Goal: Task Accomplishment & Management: Manage account settings

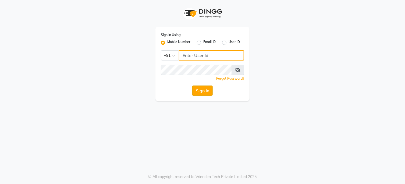
type input "9942209797"
click at [202, 92] on button "Sign In" at bounding box center [202, 90] width 20 height 10
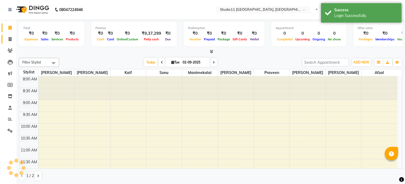
click at [11, 37] on span at bounding box center [9, 39] width 9 height 6
select select "service"
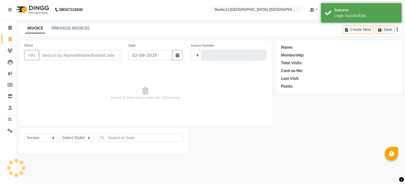
type input "2150"
select select "7717"
click at [81, 30] on link "PREVIOUS INVOICES" at bounding box center [71, 28] width 38 height 5
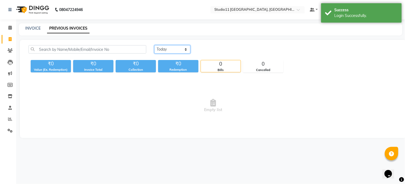
click at [167, 49] on select "[DATE] [DATE] Custom Range" at bounding box center [172, 49] width 36 height 8
select select "[DATE]"
click at [154, 45] on select "[DATE] [DATE] Custom Range" at bounding box center [172, 49] width 36 height 8
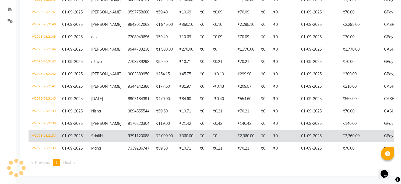
scroll to position [83, 0]
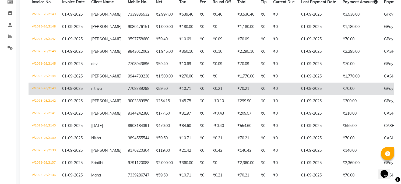
click at [124, 91] on td "7708739298" at bounding box center [138, 89] width 28 height 12
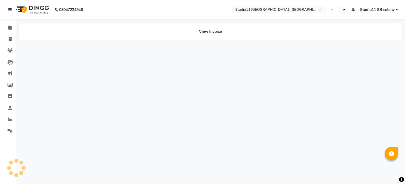
select select "en"
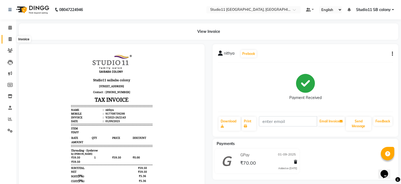
click at [11, 41] on span at bounding box center [9, 39] width 9 height 6
select select "service"
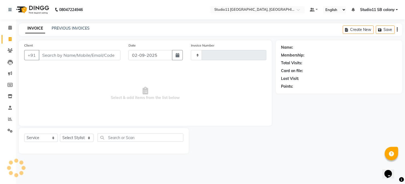
type input "2150"
select select "7717"
click at [80, 31] on div "PREVIOUS INVOICES" at bounding box center [71, 29] width 38 height 6
click at [80, 27] on link "PREVIOUS INVOICES" at bounding box center [71, 28] width 38 height 5
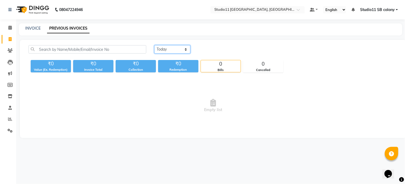
click at [168, 48] on select "[DATE] [DATE] Custom Range" at bounding box center [172, 49] width 36 height 8
click at [154, 45] on select "[DATE] [DATE] Custom Range" at bounding box center [172, 49] width 36 height 8
click at [169, 49] on select "Today Yesterday Custom Range" at bounding box center [172, 49] width 36 height 8
select select "yesterday"
click at [154, 45] on select "[DATE] [DATE] Custom Range" at bounding box center [172, 49] width 36 height 8
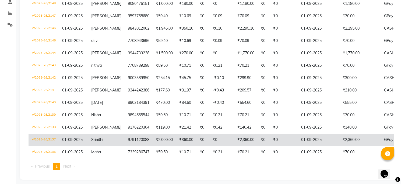
scroll to position [113, 0]
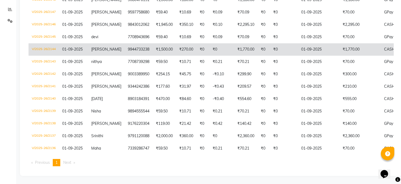
click at [108, 46] on td "[PERSON_NAME]" at bounding box center [106, 49] width 37 height 12
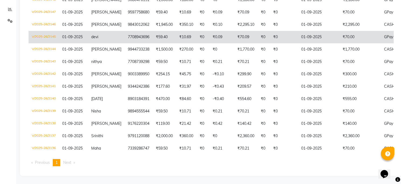
click at [124, 38] on td "7708943696" at bounding box center [138, 37] width 28 height 12
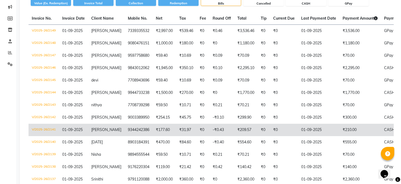
scroll to position [23, 0]
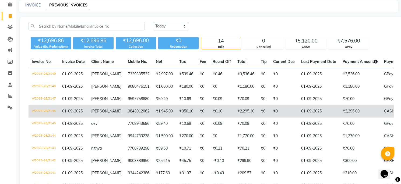
click at [124, 111] on td "9843012062" at bounding box center [138, 111] width 28 height 12
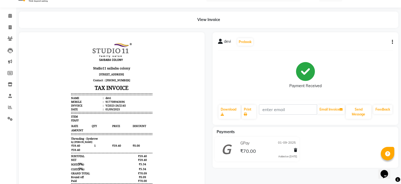
scroll to position [30, 0]
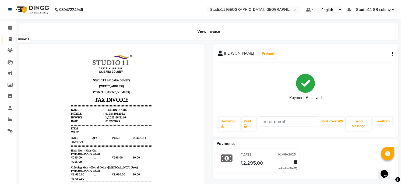
click at [6, 39] on span at bounding box center [9, 39] width 9 height 6
select select "service"
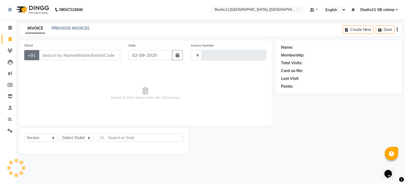
type input "2150"
select select "7717"
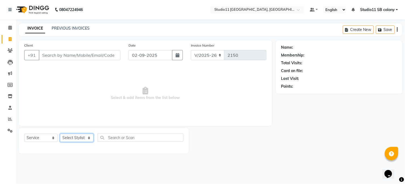
click at [67, 141] on select "Select Stylist [PERSON_NAME] Dani [PERSON_NAME] Josna kaif [PERSON_NAME] [PERSO…" at bounding box center [77, 138] width 34 height 8
select select "69575"
click at [60, 134] on select "Select Stylist [PERSON_NAME] Dani [PERSON_NAME] Josna kaif [PERSON_NAME] [PERSO…" at bounding box center [77, 138] width 34 height 8
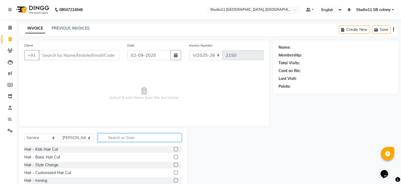
click at [117, 135] on input "text" at bounding box center [140, 137] width 84 height 8
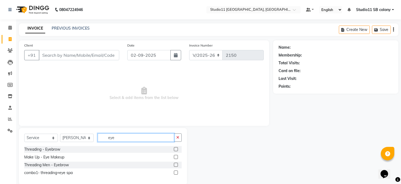
type input "eye"
click at [174, 151] on label at bounding box center [176, 149] width 4 height 4
click at [174, 151] on input "checkbox" at bounding box center [175, 149] width 3 height 3
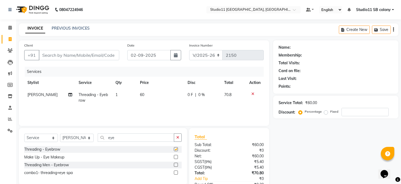
checkbox input "false"
click at [112, 59] on input "Client" at bounding box center [79, 55] width 80 height 10
type input "9"
type input "0"
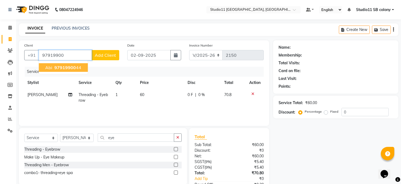
click at [76, 66] on ngb-highlight "97919900 44" at bounding box center [67, 67] width 28 height 5
type input "9791990044"
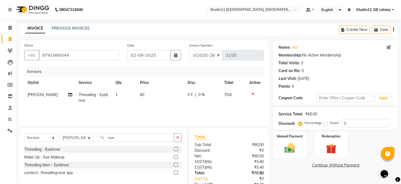
scroll to position [37, 0]
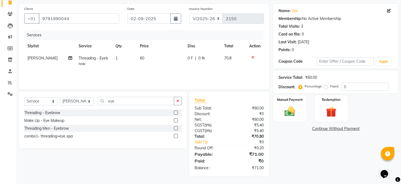
click at [161, 58] on td "60" at bounding box center [161, 61] width 48 height 18
select select "69575"
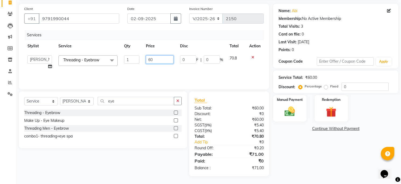
click at [161, 58] on input "60" at bounding box center [160, 59] width 28 height 8
type input "5"
type input "59.5"
click at [189, 69] on td "0 F | 0 %" at bounding box center [201, 62] width 49 height 20
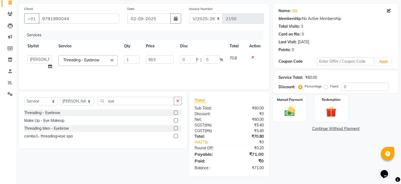
select select "69575"
click at [279, 111] on div "Manual Payment" at bounding box center [289, 108] width 35 height 27
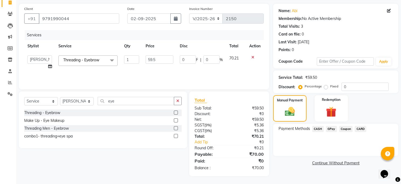
click at [317, 127] on span "CASH" at bounding box center [318, 129] width 12 height 6
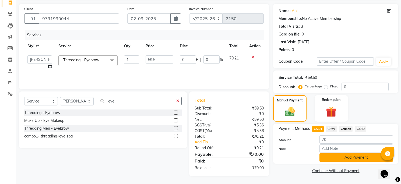
click at [329, 156] on button "Add Payment" at bounding box center [355, 157] width 73 height 8
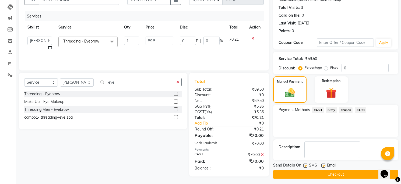
scroll to position [58, 0]
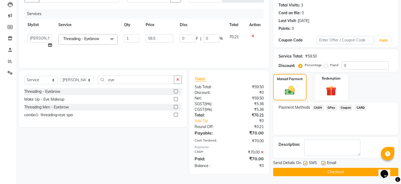
click at [322, 163] on label at bounding box center [323, 163] width 4 height 4
click at [322, 163] on input "checkbox" at bounding box center [322, 163] width 3 height 3
checkbox input "false"
click at [306, 164] on label at bounding box center [305, 163] width 4 height 4
click at [306, 164] on input "checkbox" at bounding box center [304, 163] width 3 height 3
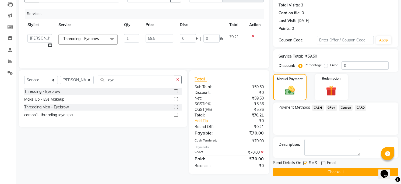
checkbox input "false"
click at [306, 171] on button "Checkout" at bounding box center [335, 172] width 125 height 8
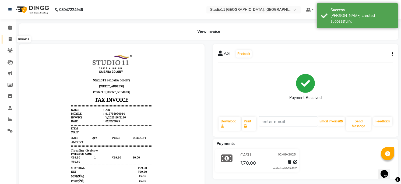
click at [7, 39] on span at bounding box center [9, 39] width 9 height 6
select select "service"
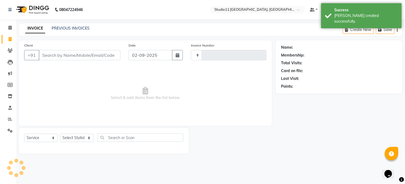
type input "2151"
select select "7717"
click at [78, 139] on select "Select Stylist" at bounding box center [77, 138] width 34 height 8
click at [78, 139] on select "Select Stylist Afzal Akbar Dani Jeni Josna kaif lavanya manimekalai Praveen Son…" at bounding box center [77, 138] width 34 height 8
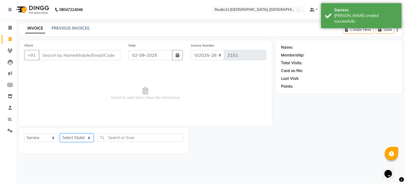
select select "85620"
click at [60, 134] on select "Select Stylist Afzal Akbar Dani Jeni Josna kaif lavanya manimekalai Praveen Son…" at bounding box center [77, 138] width 34 height 8
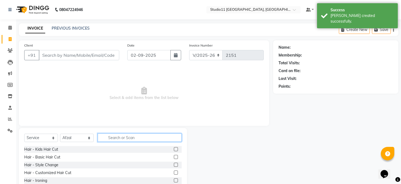
click at [143, 140] on input "text" at bounding box center [140, 137] width 84 height 8
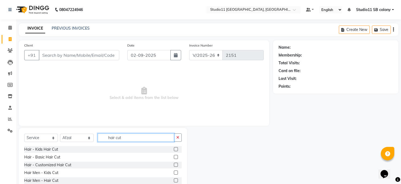
type input "hair cut"
drag, startPoint x: 170, startPoint y: 180, endPoint x: 164, endPoint y: 169, distance: 12.4
click at [174, 180] on label at bounding box center [176, 180] width 4 height 4
click at [174, 180] on input "checkbox" at bounding box center [175, 180] width 3 height 3
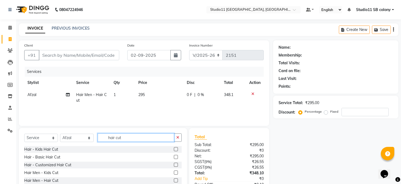
checkbox input "false"
click at [145, 140] on input "hair cut" at bounding box center [136, 137] width 76 height 8
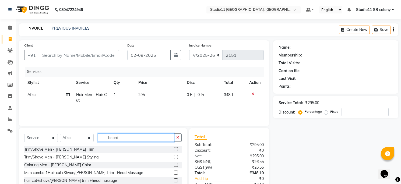
type input "beard"
click at [174, 149] on label at bounding box center [176, 149] width 4 height 4
click at [174, 149] on input "checkbox" at bounding box center [175, 149] width 3 height 3
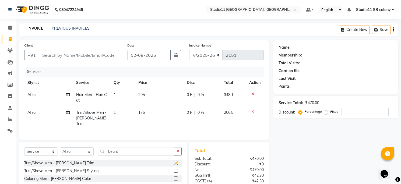
checkbox input "false"
click at [144, 148] on input "beard" at bounding box center [136, 151] width 76 height 8
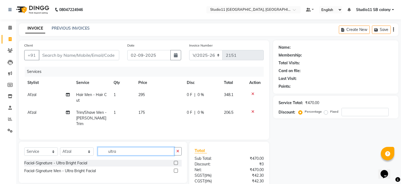
type input "ultra"
click at [176, 162] on label at bounding box center [176, 163] width 4 height 4
click at [176, 162] on input "checkbox" at bounding box center [175, 162] width 3 height 3
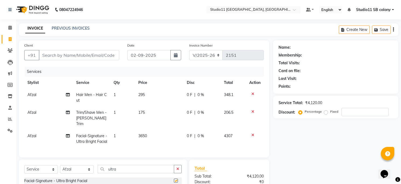
checkbox input "false"
click at [137, 173] on input "ultra" at bounding box center [136, 169] width 76 height 8
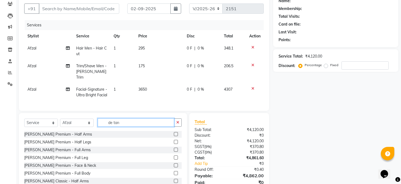
type input "de tan"
click at [174, 167] on label at bounding box center [176, 165] width 4 height 4
click at [174, 167] on input "checkbox" at bounding box center [175, 165] width 3 height 3
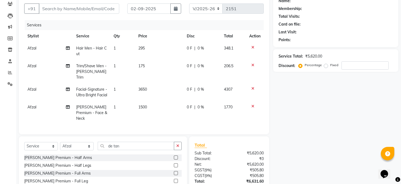
checkbox input "false"
click at [177, 142] on button "button" at bounding box center [178, 146] width 8 height 8
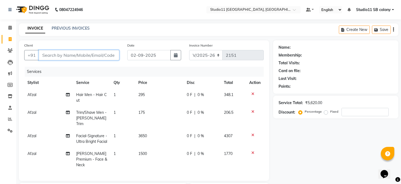
click at [106, 55] on input "Client" at bounding box center [79, 55] width 80 height 10
type input "6"
type input "0"
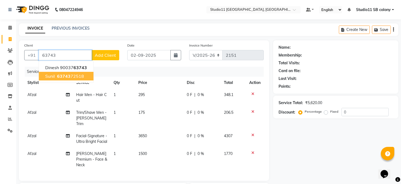
click at [83, 78] on ngb-highlight "63743 72518" at bounding box center [70, 75] width 28 height 5
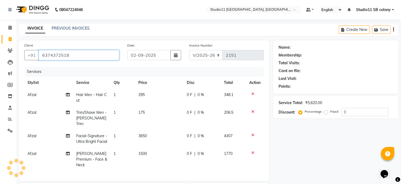
type input "6374372518"
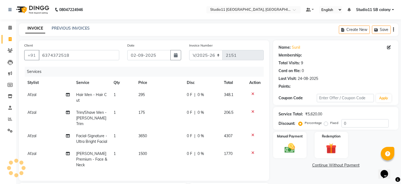
select select "1: Object"
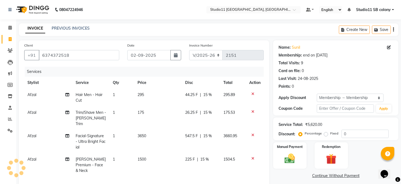
type input "15"
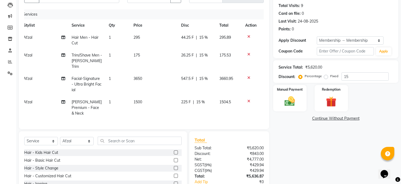
scroll to position [55, 0]
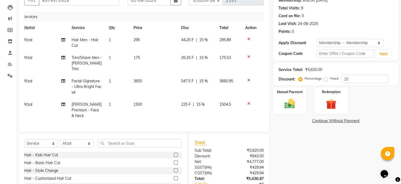
click at [206, 60] on span "15 %" at bounding box center [203, 58] width 9 height 6
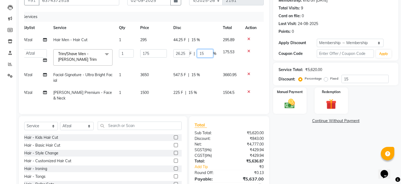
click at [201, 51] on input "15" at bounding box center [205, 53] width 16 height 8
click at [208, 55] on input "15" at bounding box center [205, 53] width 16 height 8
type input "0"
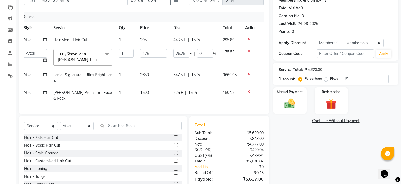
click at [318, 141] on div "Name: Sunil Membership: end on 02-07-2125 Total Visits: 9 Card on file: 0 Last …" at bounding box center [337, 92] width 129 height 215
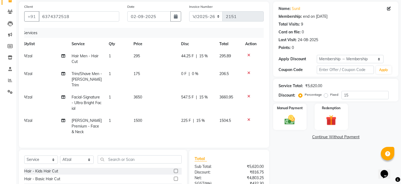
scroll to position [90, 0]
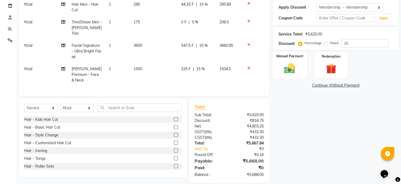
click at [285, 76] on div "Manual Payment" at bounding box center [289, 64] width 35 height 27
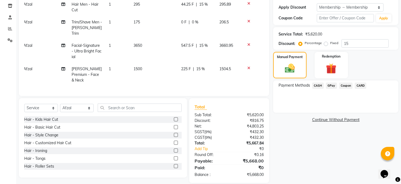
click at [333, 86] on span "GPay" at bounding box center [331, 86] width 11 height 6
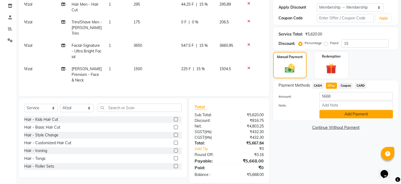
click at [347, 112] on button "Add Payment" at bounding box center [355, 114] width 73 height 8
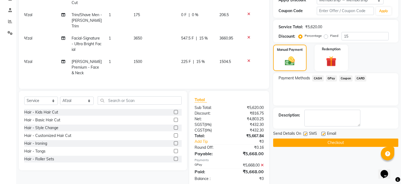
scroll to position [101, 0]
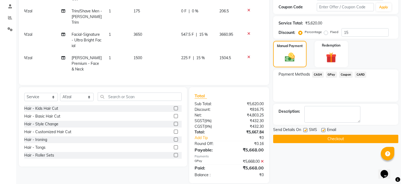
click at [323, 130] on label at bounding box center [323, 130] width 4 height 4
click at [323, 130] on input "checkbox" at bounding box center [322, 130] width 3 height 3
checkbox input "false"
click at [305, 130] on label at bounding box center [305, 130] width 4 height 4
click at [305, 130] on input "checkbox" at bounding box center [304, 130] width 3 height 3
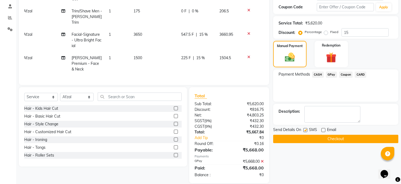
checkbox input "false"
click at [308, 139] on button "Checkout" at bounding box center [335, 139] width 125 height 8
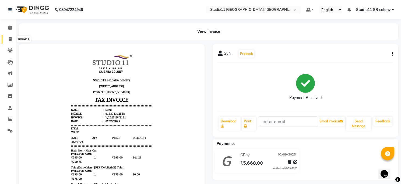
click at [10, 38] on icon at bounding box center [10, 39] width 3 height 4
select select "service"
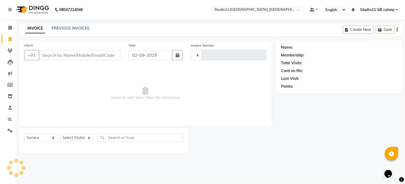
type input "2152"
select select "7717"
click at [62, 30] on link "PREVIOUS INVOICES" at bounding box center [71, 28] width 38 height 5
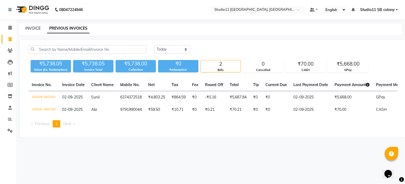
click at [31, 29] on link "INVOICE" at bounding box center [32, 28] width 15 height 5
select select "7717"
select select "service"
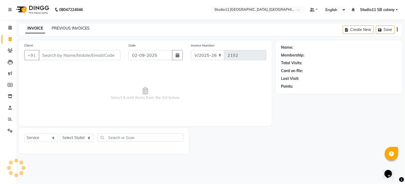
click at [78, 28] on link "PREVIOUS INVOICES" at bounding box center [71, 28] width 38 height 5
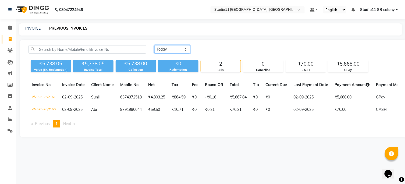
click at [170, 53] on select "[DATE] [DATE] Custom Range" at bounding box center [172, 49] width 36 height 8
select select "yesterday"
click at [154, 45] on select "Today Yesterday Custom Range" at bounding box center [172, 49] width 36 height 8
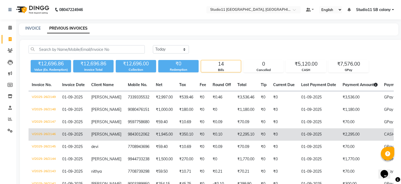
click at [152, 137] on td "₹1,945.00" at bounding box center [163, 134] width 23 height 12
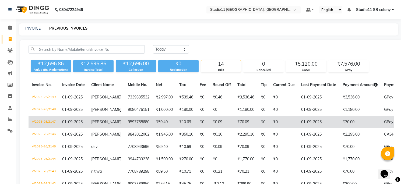
click at [136, 122] on td "9597758680" at bounding box center [138, 122] width 28 height 12
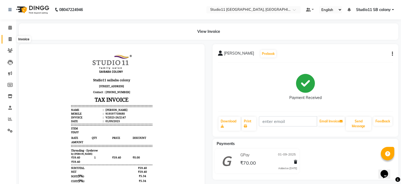
click at [6, 41] on span at bounding box center [9, 39] width 9 height 6
select select "7717"
select select "service"
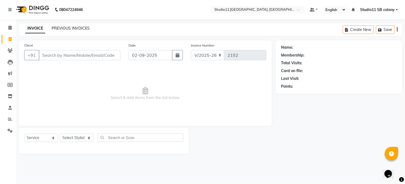
click at [68, 29] on link "PREVIOUS INVOICES" at bounding box center [71, 28] width 38 height 5
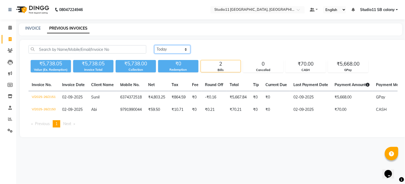
click at [172, 50] on select "[DATE] [DATE] Custom Range" at bounding box center [172, 49] width 36 height 8
select select "[DATE]"
click at [154, 45] on select "[DATE] [DATE] Custom Range" at bounding box center [172, 49] width 36 height 8
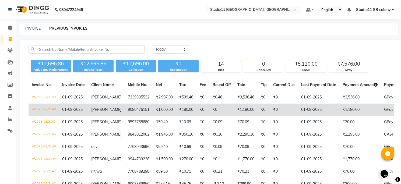
click at [187, 109] on td "₹180.00" at bounding box center [186, 109] width 20 height 12
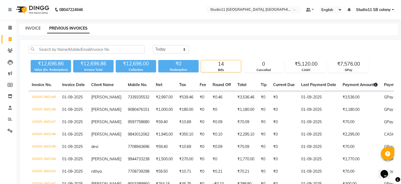
click at [38, 28] on link "INVOICE" at bounding box center [32, 28] width 15 height 5
select select "service"
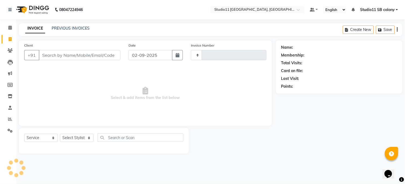
type input "2152"
select select "7717"
click at [84, 57] on input "Client" at bounding box center [80, 55] width 82 height 10
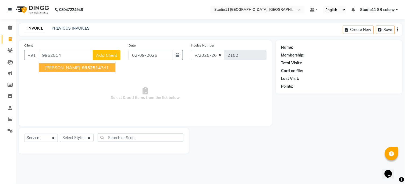
click at [83, 69] on ngb-highlight "9952514 341" at bounding box center [95, 67] width 28 height 5
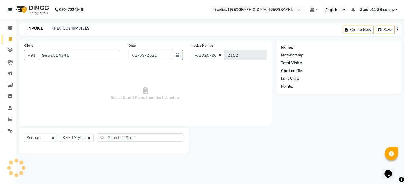
type input "9952514341"
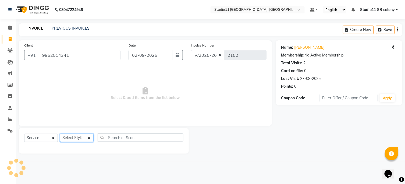
click at [70, 137] on select "Select Stylist Afzal Akbar Dani Jeni Josna kaif lavanya manimekalai Praveen Son…" at bounding box center [77, 138] width 34 height 8
click at [60, 134] on select "Select Stylist Afzal Akbar Dani Jeni Josna kaif lavanya manimekalai Praveen Son…" at bounding box center [77, 138] width 34 height 8
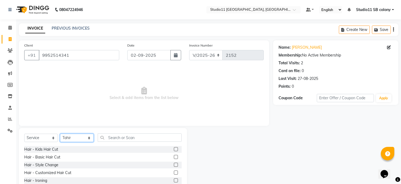
drag, startPoint x: 69, startPoint y: 137, endPoint x: 69, endPoint y: 134, distance: 3.2
click at [69, 137] on select "Select Stylist Afzal Akbar Dani Jeni Josna kaif lavanya manimekalai Praveen Son…" at bounding box center [77, 138] width 34 height 8
select select "68830"
click at [60, 134] on select "Select Stylist Afzal Akbar Dani Jeni Josna kaif lavanya manimekalai Praveen Son…" at bounding box center [77, 138] width 34 height 8
click at [38, 134] on select "Select Service Product Membership Package Voucher Prepaid Gift Card" at bounding box center [41, 138] width 34 height 8
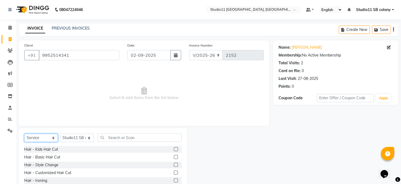
select select "product"
click at [24, 134] on select "Select Service Product Membership Package Voucher Prepaid Gift Card" at bounding box center [41, 138] width 34 height 8
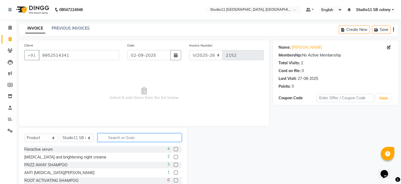
click at [123, 136] on input "text" at bounding box center [140, 137] width 84 height 8
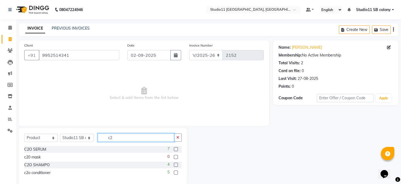
type input "c2"
click at [177, 165] on label at bounding box center [176, 165] width 4 height 4
click at [177, 165] on input "checkbox" at bounding box center [175, 164] width 3 height 3
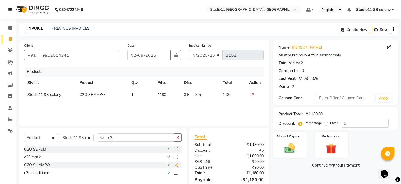
checkbox input "false"
click at [173, 173] on div "5" at bounding box center [174, 172] width 14 height 7
click at [174, 172] on label at bounding box center [176, 172] width 4 height 4
click at [174, 172] on input "checkbox" at bounding box center [175, 172] width 3 height 3
checkbox input "false"
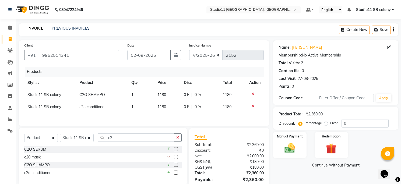
click at [164, 94] on span "1180" at bounding box center [161, 94] width 9 height 5
select select "68830"
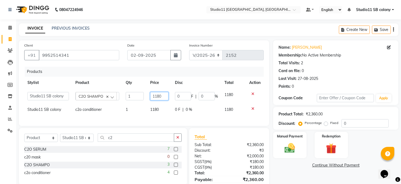
click at [168, 95] on input "1180" at bounding box center [159, 96] width 18 height 8
type input "1200"
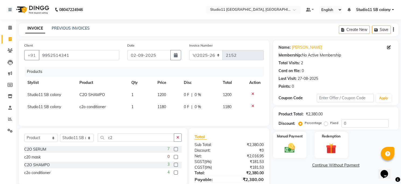
click at [167, 103] on td "1180" at bounding box center [167, 107] width 26 height 12
select select "68830"
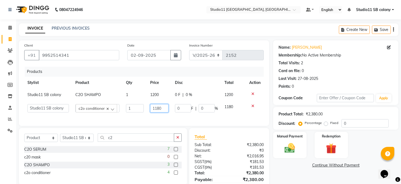
click at [167, 106] on input "1180" at bounding box center [159, 108] width 18 height 8
type input "1200"
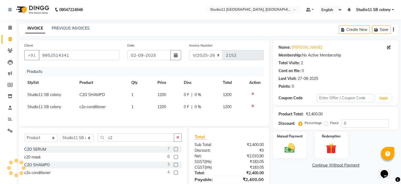
click at [159, 75] on div "Products" at bounding box center [146, 72] width 243 height 10
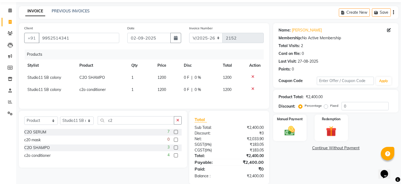
scroll to position [27, 0]
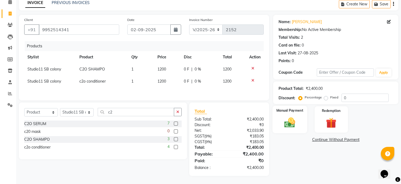
click at [301, 119] on div "Manual Payment" at bounding box center [289, 119] width 35 height 27
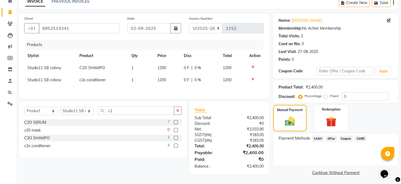
click at [331, 140] on span "GPay" at bounding box center [331, 138] width 11 height 6
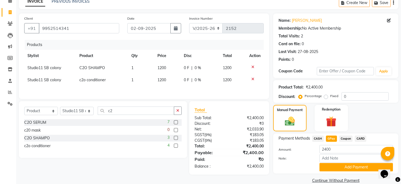
click at [339, 165] on button "Add Payment" at bounding box center [355, 167] width 73 height 8
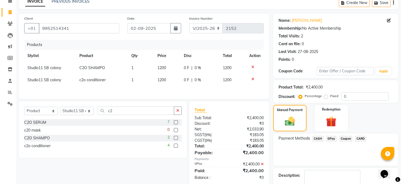
click at [330, 139] on span "GPay" at bounding box center [331, 138] width 11 height 6
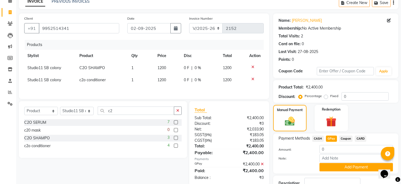
scroll to position [66, 0]
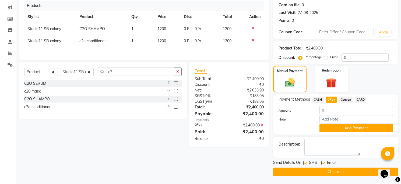
click at [332, 133] on div "Payment Methods CASH GPay Coupon CARD Amount: 0 Note: Add Payment" at bounding box center [335, 114] width 125 height 40
click at [334, 128] on button "Add Payment" at bounding box center [355, 128] width 73 height 8
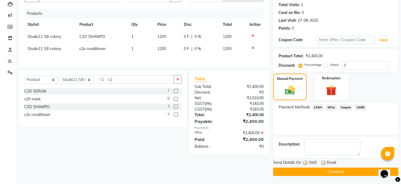
scroll to position [58, 0]
click at [304, 162] on label at bounding box center [305, 163] width 4 height 4
click at [304, 162] on input "checkbox" at bounding box center [304, 163] width 3 height 3
checkbox input "false"
click at [320, 163] on div "SMS" at bounding box center [312, 163] width 18 height 7
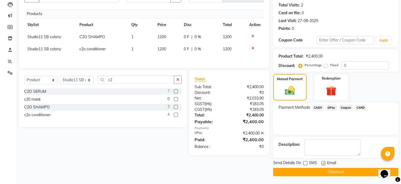
click at [323, 163] on label at bounding box center [323, 163] width 4 height 4
click at [323, 163] on input "checkbox" at bounding box center [322, 163] width 3 height 3
checkbox input "false"
click at [326, 169] on button "Checkout" at bounding box center [335, 172] width 125 height 8
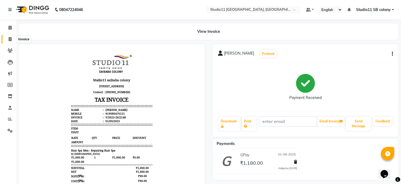
click at [12, 38] on span at bounding box center [9, 39] width 9 height 6
select select "service"
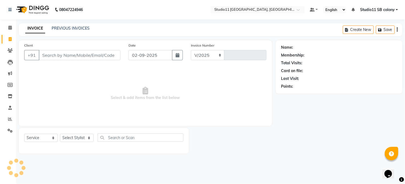
select select "7717"
type input "2152"
click at [65, 30] on link "PREVIOUS INVOICES" at bounding box center [71, 28] width 38 height 5
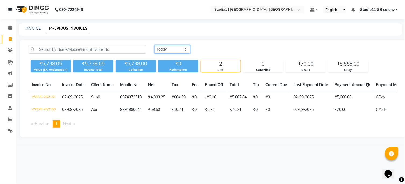
click at [176, 51] on select "[DATE] [DATE] Custom Range" at bounding box center [172, 49] width 36 height 8
select select "[DATE]"
click at [154, 45] on select "[DATE] [DATE] Custom Range" at bounding box center [172, 49] width 36 height 8
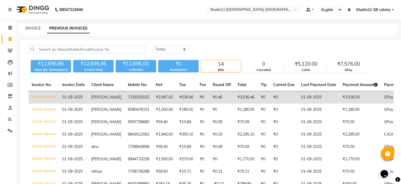
click at [246, 93] on td "₹3,536.46" at bounding box center [245, 97] width 23 height 13
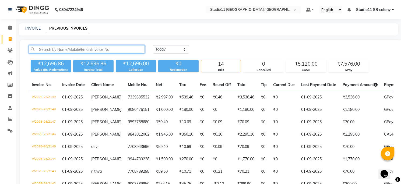
click at [74, 49] on input "text" at bounding box center [86, 49] width 116 height 8
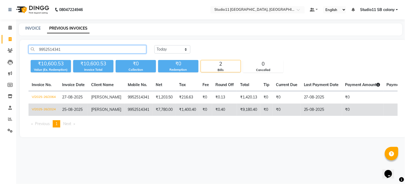
type input "9952514341"
click at [155, 106] on td "₹7,780.00" at bounding box center [163, 109] width 23 height 12
click at [202, 113] on td "₹0" at bounding box center [205, 109] width 13 height 12
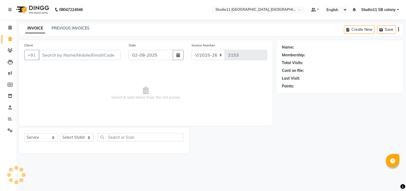
select select "7717"
select select "service"
click at [72, 26] on link "PREVIOUS INVOICES" at bounding box center [71, 28] width 38 height 5
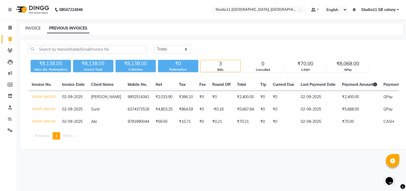
click at [34, 26] on link "INVOICE" at bounding box center [32, 28] width 15 height 5
select select "service"
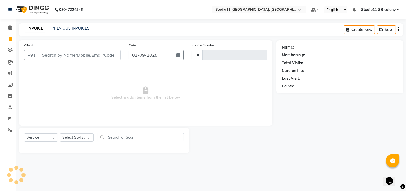
type input "2153"
select select "7717"
drag, startPoint x: 73, startPoint y: 138, endPoint x: 73, endPoint y: 135, distance: 3.0
click at [73, 137] on select "Select Stylist [PERSON_NAME] Dani [PERSON_NAME] Josna kaif [PERSON_NAME] [PERSO…" at bounding box center [77, 138] width 34 height 8
select select "85620"
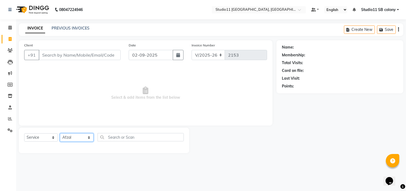
click at [60, 134] on select "Select Stylist [PERSON_NAME] Dani [PERSON_NAME] Josna kaif [PERSON_NAME] [PERSO…" at bounding box center [77, 138] width 34 height 8
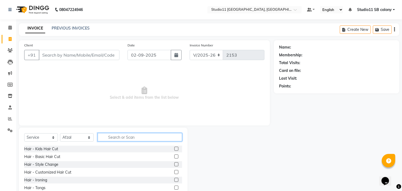
click at [114, 141] on input "text" at bounding box center [140, 137] width 84 height 8
type input "hair cut"
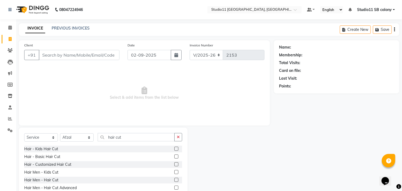
click at [174, 180] on label at bounding box center [176, 180] width 4 height 4
click at [174, 180] on input "checkbox" at bounding box center [175, 180] width 3 height 3
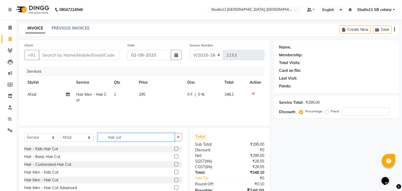
checkbox input "false"
click at [147, 135] on input "hair cut" at bounding box center [136, 137] width 77 height 8
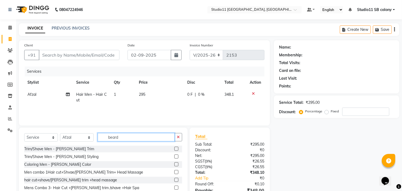
type input "beard"
click at [174, 149] on label at bounding box center [176, 149] width 4 height 4
click at [174, 149] on input "checkbox" at bounding box center [175, 149] width 3 height 3
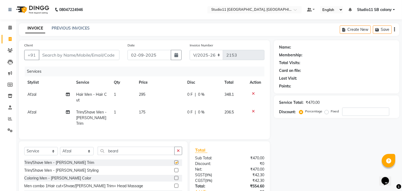
checkbox input "false"
click at [146, 147] on input "beard" at bounding box center [136, 151] width 77 height 8
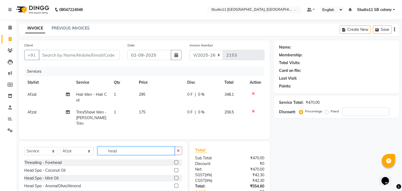
type input "head"
click at [174, 170] on label at bounding box center [176, 171] width 4 height 4
click at [174, 170] on input "checkbox" at bounding box center [175, 170] width 3 height 3
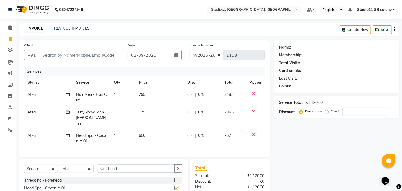
checkbox input "false"
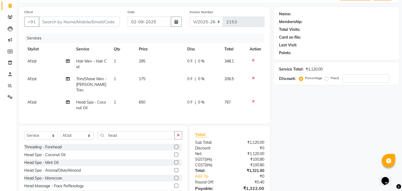
scroll to position [60, 0]
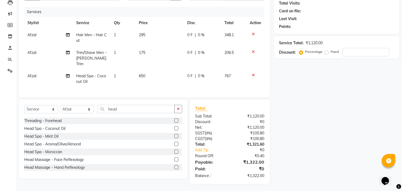
click at [147, 70] on td "650" at bounding box center [159, 79] width 48 height 18
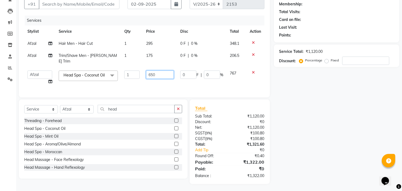
click at [159, 71] on input "650" at bounding box center [160, 75] width 28 height 8
type input "600"
click at [162, 77] on td "600" at bounding box center [160, 77] width 34 height 20
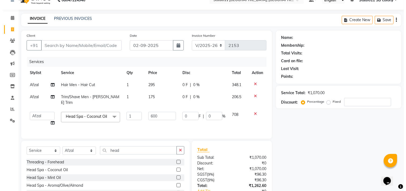
scroll to position [0, 0]
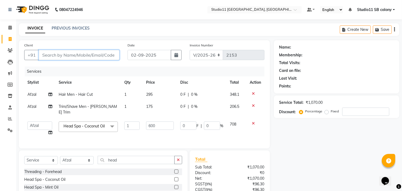
click at [103, 54] on input "Client" at bounding box center [79, 55] width 81 height 10
type input "7"
type input "0"
click at [52, 54] on input "701024847" at bounding box center [65, 55] width 53 height 10
drag, startPoint x: 69, startPoint y: 55, endPoint x: 26, endPoint y: 56, distance: 43.0
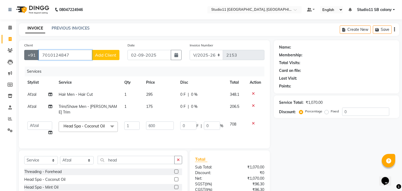
click at [26, 56] on div "[PHONE_NUMBER] Add Client" at bounding box center [71, 55] width 95 height 10
type input "7010124847"
click at [102, 53] on span "Add Client" at bounding box center [105, 54] width 21 height 5
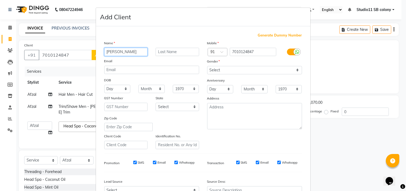
type input "[PERSON_NAME]"
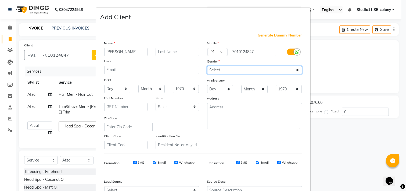
click at [234, 70] on select "Select [DEMOGRAPHIC_DATA] [DEMOGRAPHIC_DATA] Other Prefer Not To Say" at bounding box center [254, 70] width 95 height 8
click at [207, 66] on select "Select [DEMOGRAPHIC_DATA] [DEMOGRAPHIC_DATA] Other Prefer Not To Say" at bounding box center [254, 70] width 95 height 8
click at [241, 70] on select "Select [DEMOGRAPHIC_DATA] [DEMOGRAPHIC_DATA] Other Prefer Not To Say" at bounding box center [254, 70] width 95 height 8
select select "[DEMOGRAPHIC_DATA]"
click at [207, 66] on select "Select [DEMOGRAPHIC_DATA] [DEMOGRAPHIC_DATA] Other Prefer Not To Say" at bounding box center [254, 70] width 95 height 8
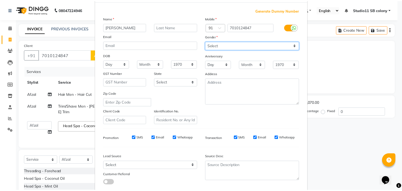
scroll to position [57, 0]
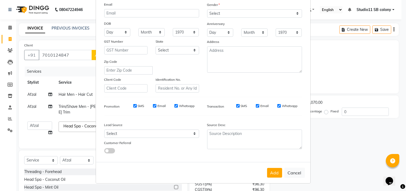
click at [274, 173] on button "Add" at bounding box center [274, 173] width 15 height 10
select select
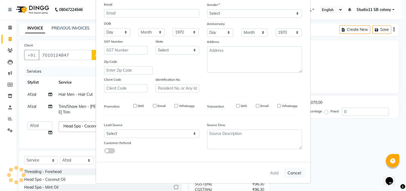
select select
checkbox input "false"
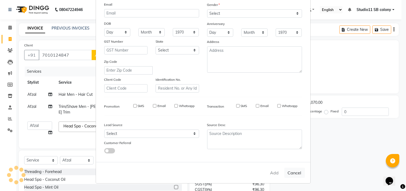
checkbox input "false"
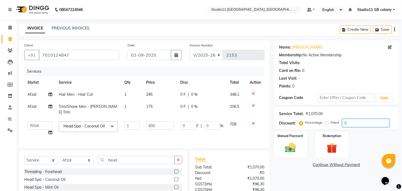
click at [359, 122] on input "0" at bounding box center [365, 123] width 47 height 8
type input "1"
type input "6"
type input "1"
type input "10"
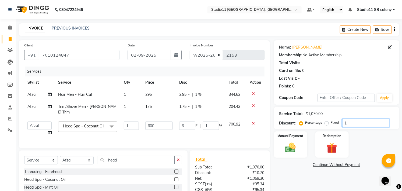
type input "60"
type input "10"
click at [310, 159] on div "Name: [PERSON_NAME] Membership: No Active Membership Total Visits: Card on file…" at bounding box center [338, 137] width 129 height 195
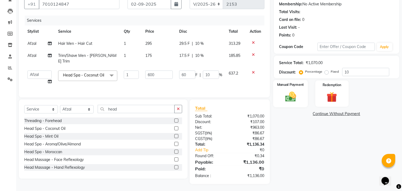
click at [289, 95] on img at bounding box center [290, 97] width 18 height 12
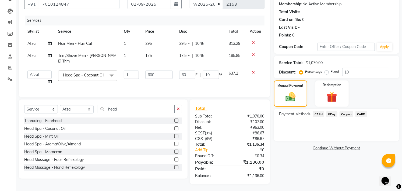
click at [321, 114] on span "CASH" at bounding box center [319, 114] width 12 height 6
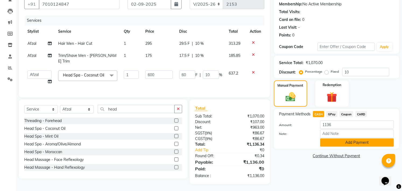
click at [339, 144] on button "Add Payment" at bounding box center [357, 143] width 74 height 8
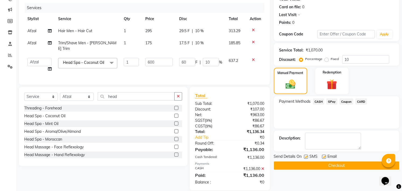
scroll to position [70, 0]
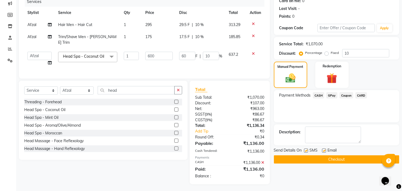
click at [322, 150] on label at bounding box center [324, 151] width 4 height 4
click at [322, 150] on input "checkbox" at bounding box center [323, 150] width 3 height 3
checkbox input "false"
click at [305, 150] on label at bounding box center [306, 151] width 4 height 4
click at [305, 150] on input "checkbox" at bounding box center [305, 150] width 3 height 3
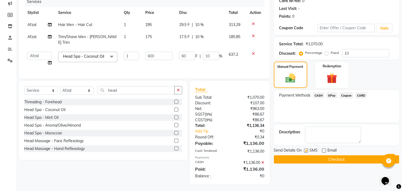
checkbox input "false"
click at [308, 157] on button "Checkout" at bounding box center [336, 160] width 125 height 8
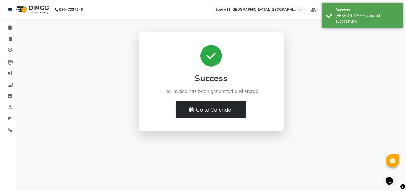
click at [204, 109] on button "Go to Calendar" at bounding box center [211, 109] width 71 height 17
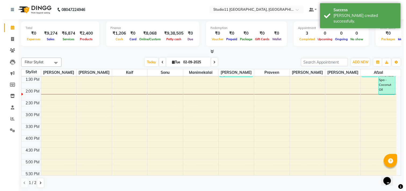
scroll to position [90, 0]
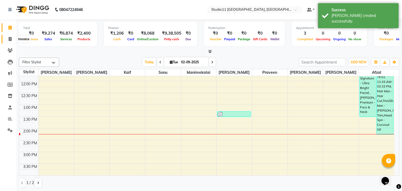
click at [13, 39] on span at bounding box center [9, 39] width 9 height 6
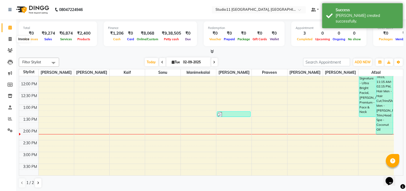
select select "7717"
select select "service"
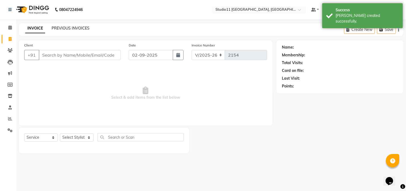
click at [83, 29] on link "PREVIOUS INVOICES" at bounding box center [71, 28] width 38 height 5
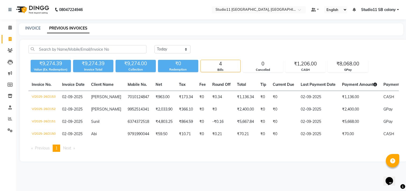
scroll to position [0, 41]
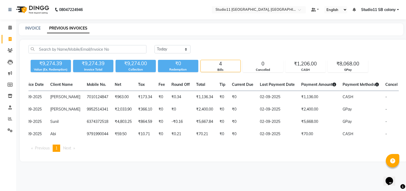
drag, startPoint x: 370, startPoint y: 151, endPoint x: 219, endPoint y: 148, distance: 151.4
click at [220, 148] on div "Invoice No. Invoice Date Client Name Mobile No. Net Tax Fee Round Off Total Tip…" at bounding box center [213, 118] width 377 height 78
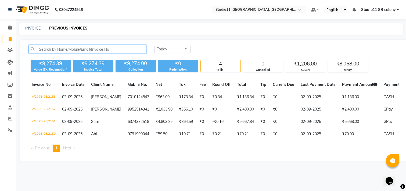
click at [53, 47] on input "text" at bounding box center [87, 49] width 118 height 8
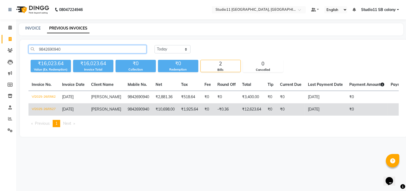
type input "9842690940"
click at [152, 109] on td "₹10,698.00" at bounding box center [165, 109] width 26 height 12
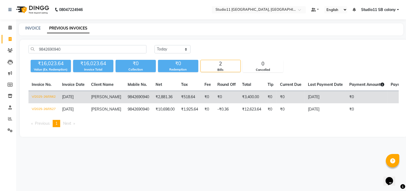
click at [153, 99] on td "₹2,881.36" at bounding box center [165, 97] width 26 height 13
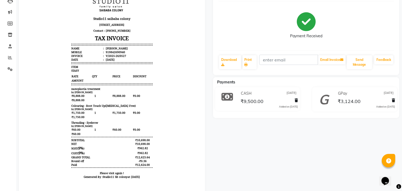
scroll to position [2, 0]
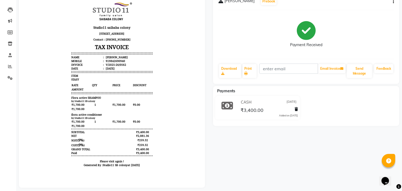
scroll to position [30, 0]
